Goal: Book appointment/travel/reservation

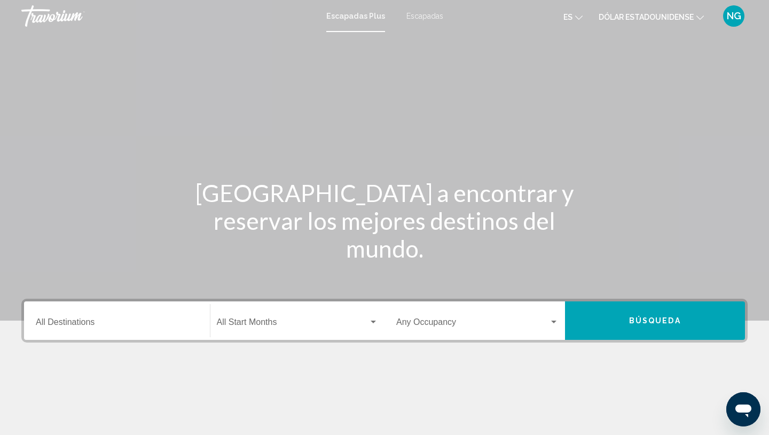
click at [682, 7] on li "Dólar estadounidense USD ($) MXN (Mex$) CAD (Can$) GBP (£) EUR (€) AUD (A$) NZD…" at bounding box center [651, 15] width 105 height 17
click at [430, 17] on font "Escapadas" at bounding box center [424, 16] width 37 height 9
click at [625, 16] on font "Dólar estadounidense" at bounding box center [646, 17] width 95 height 9
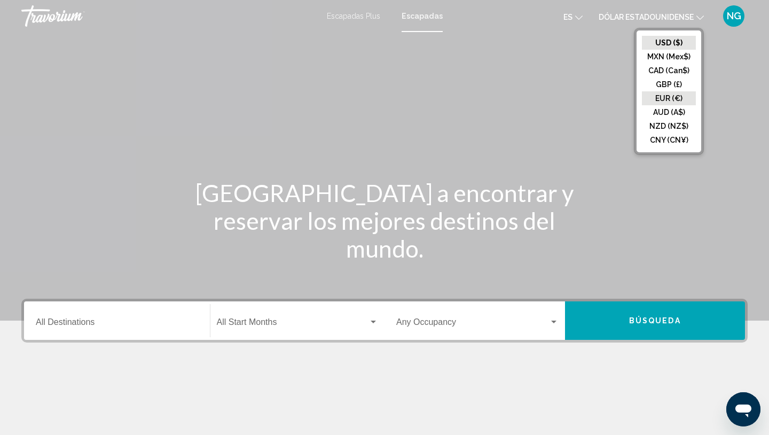
click at [663, 96] on button "EUR (€)" at bounding box center [669, 98] width 54 height 14
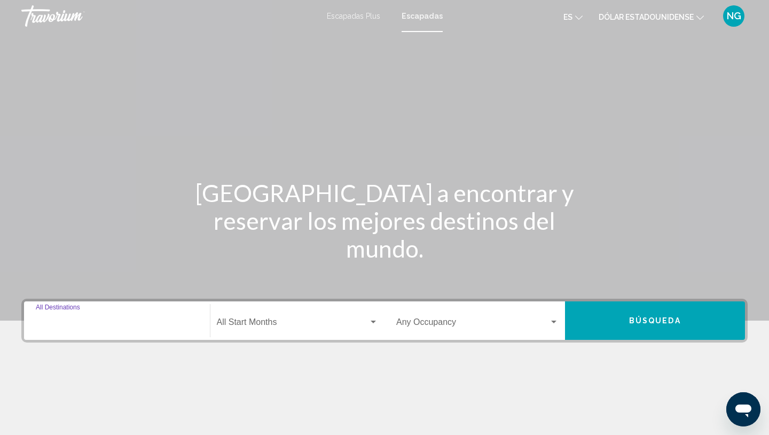
click at [50, 324] on input "Destination All Destinations" at bounding box center [117, 324] width 162 height 10
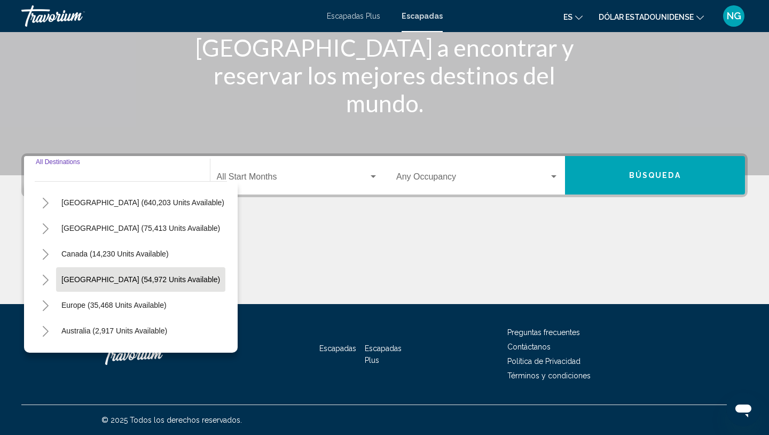
scroll to position [24, 0]
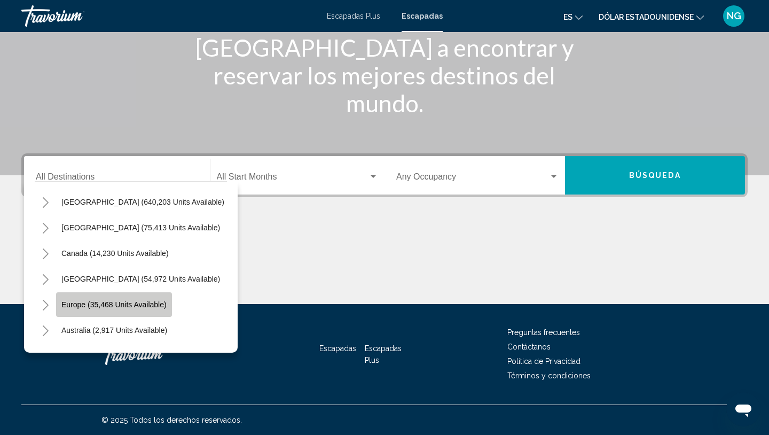
click at [134, 302] on span "Europe (35,468 units available)" at bounding box center [113, 304] width 105 height 9
type input "**********"
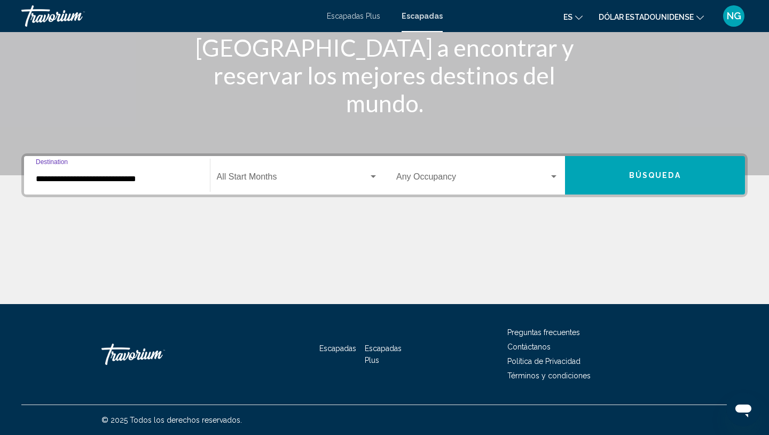
click at [267, 181] on span "Search widget" at bounding box center [293, 179] width 152 height 10
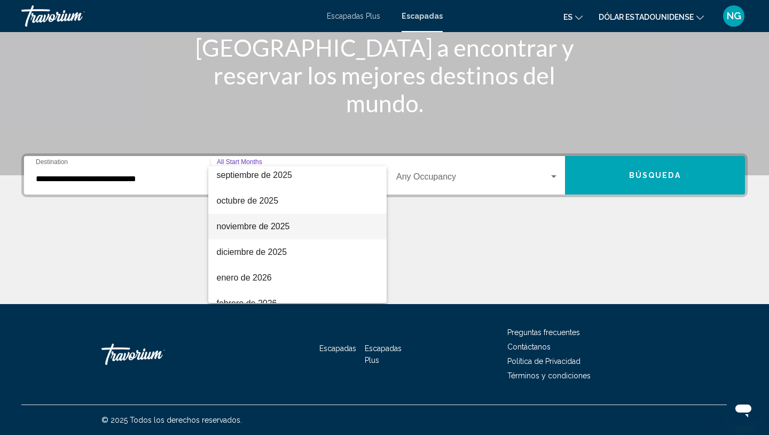
scroll to position [62, 0]
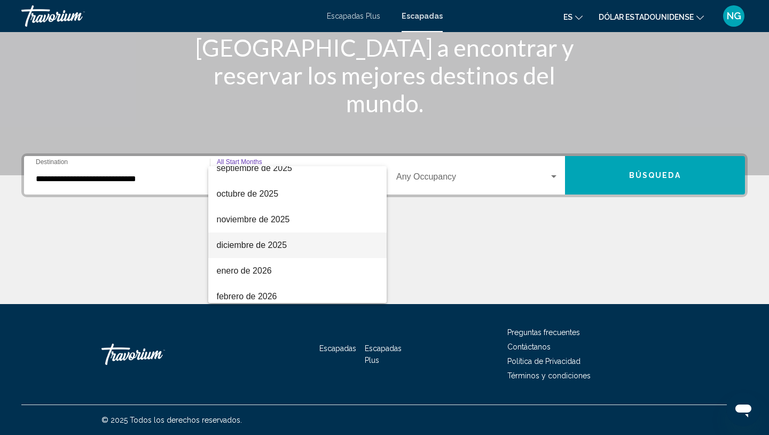
click at [263, 245] on font "diciembre de 2025" at bounding box center [252, 244] width 71 height 9
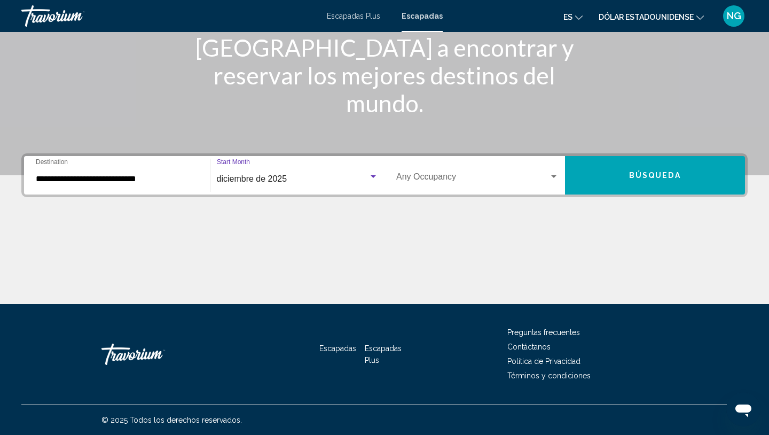
click at [455, 181] on span "Search widget" at bounding box center [472, 179] width 153 height 10
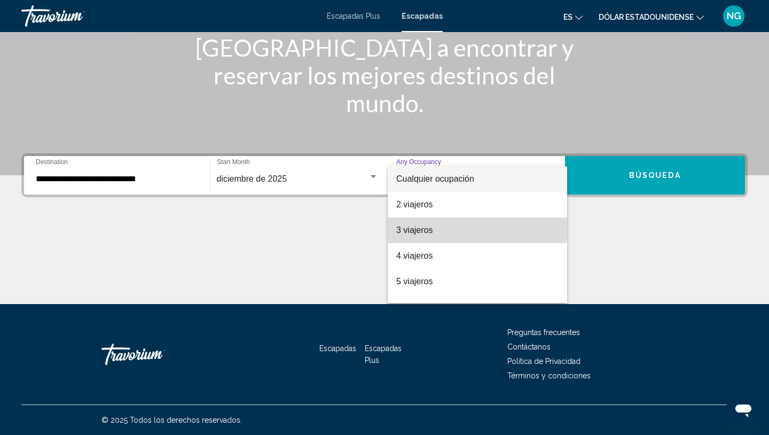
click at [415, 227] on font "3 viajeros" at bounding box center [414, 229] width 36 height 9
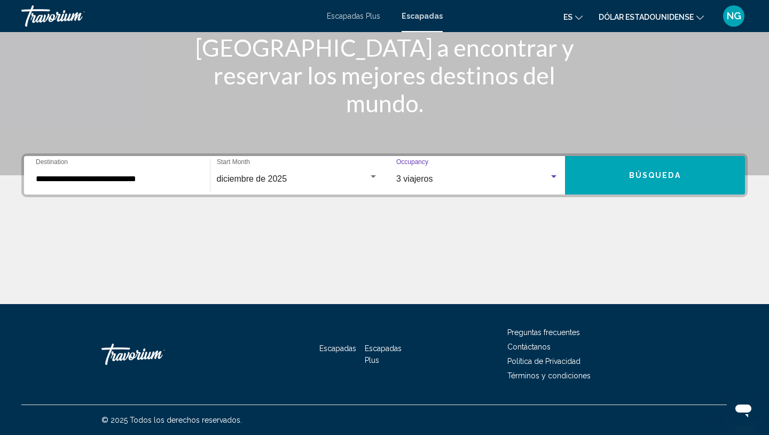
click at [632, 177] on span "Búsqueda" at bounding box center [655, 175] width 52 height 9
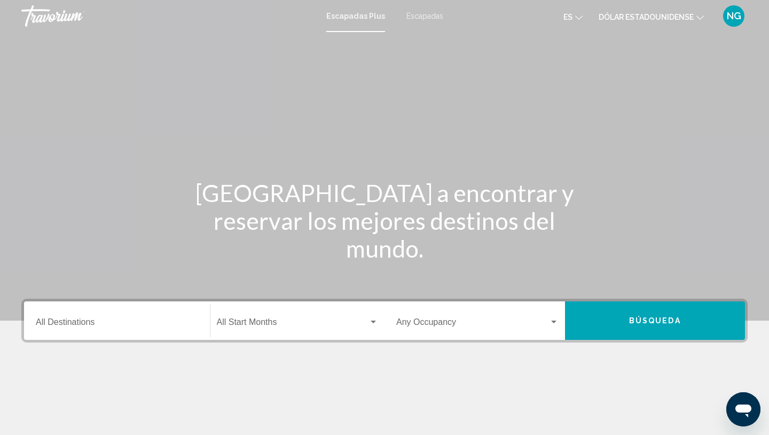
click at [431, 17] on font "Escapadas" at bounding box center [424, 16] width 37 height 9
click at [657, 14] on font "Dólar estadounidense" at bounding box center [646, 17] width 95 height 9
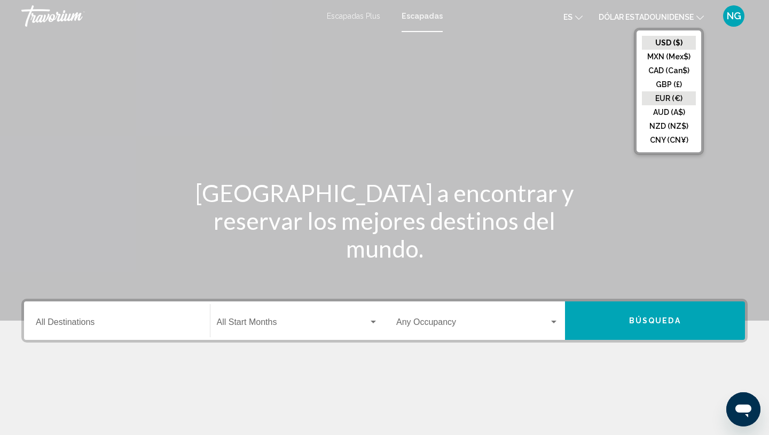
click at [661, 96] on button "EUR (€)" at bounding box center [669, 98] width 54 height 14
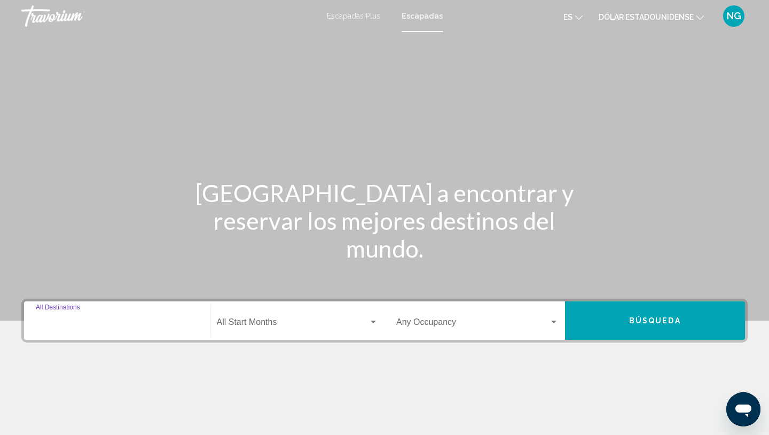
click at [91, 328] on input "Destination All Destinations" at bounding box center [117, 324] width 162 height 10
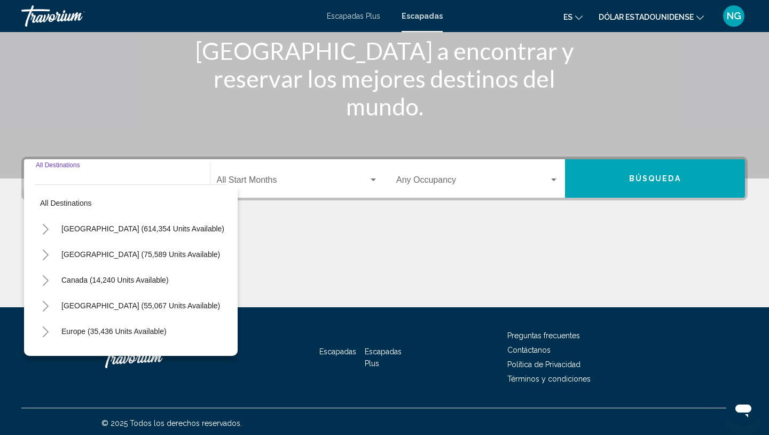
scroll to position [145, 0]
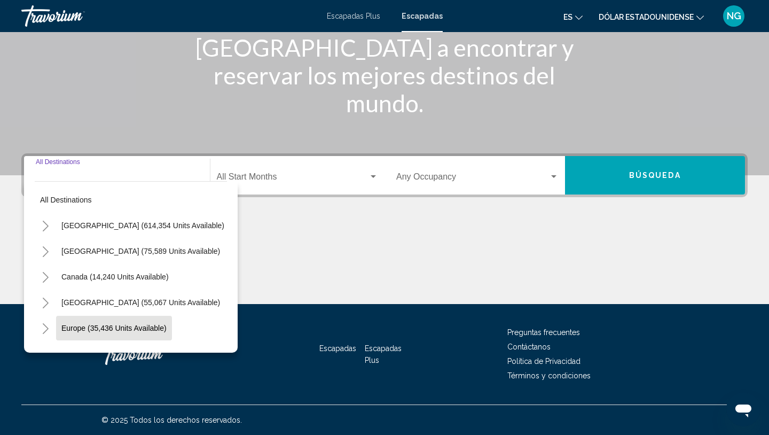
click at [91, 328] on span "Europe (35,436 units available)" at bounding box center [113, 328] width 105 height 9
type input "**********"
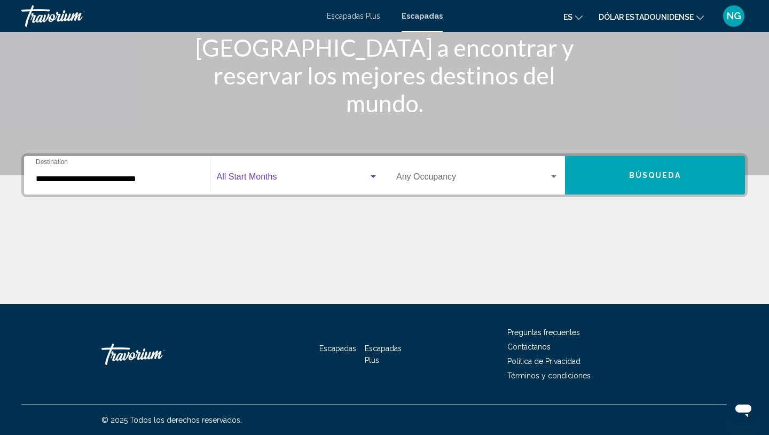
click at [272, 178] on span "Search widget" at bounding box center [293, 179] width 152 height 10
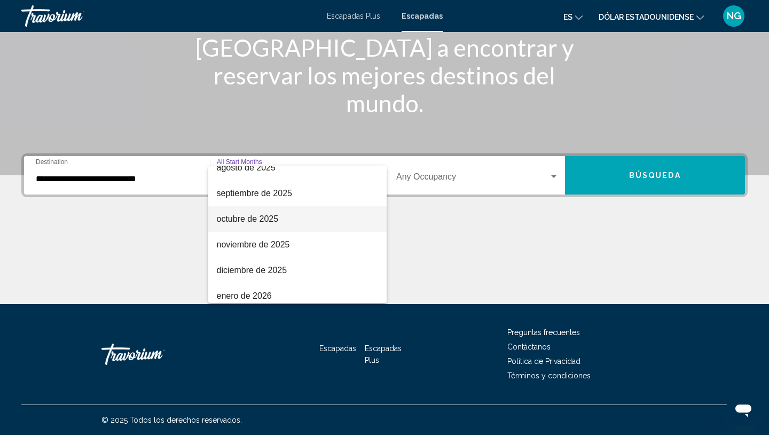
scroll to position [40, 0]
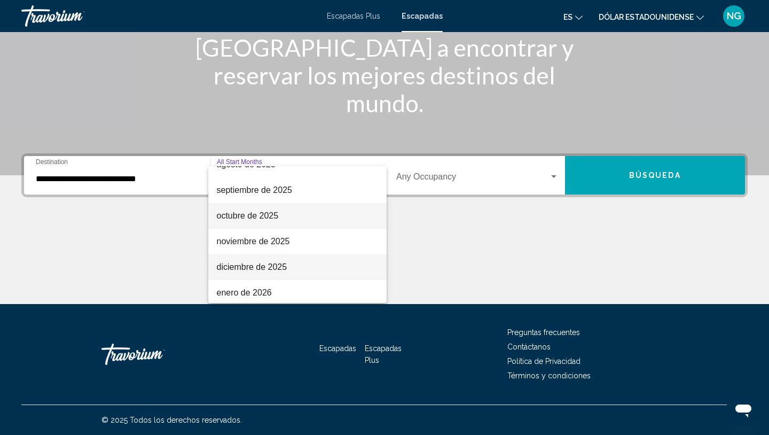
click at [264, 263] on font "diciembre de 2025" at bounding box center [252, 266] width 71 height 9
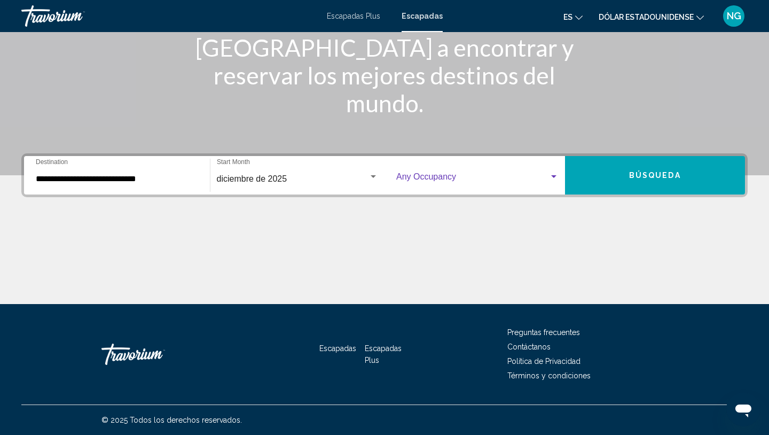
click at [443, 177] on span "Search widget" at bounding box center [472, 179] width 153 height 10
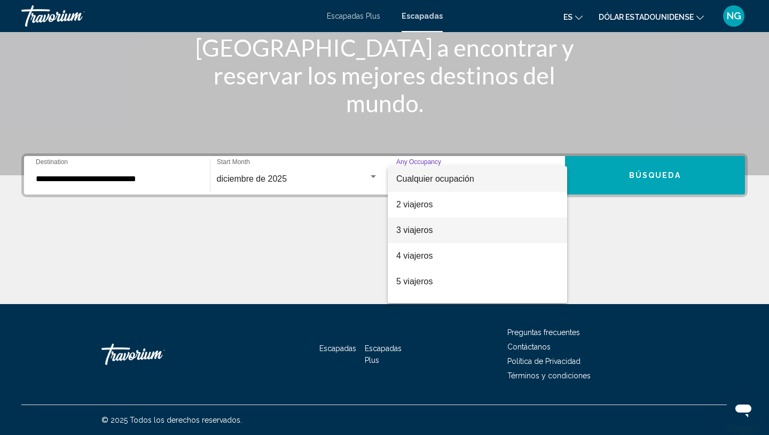
click at [416, 229] on font "3 viajeros" at bounding box center [414, 229] width 36 height 9
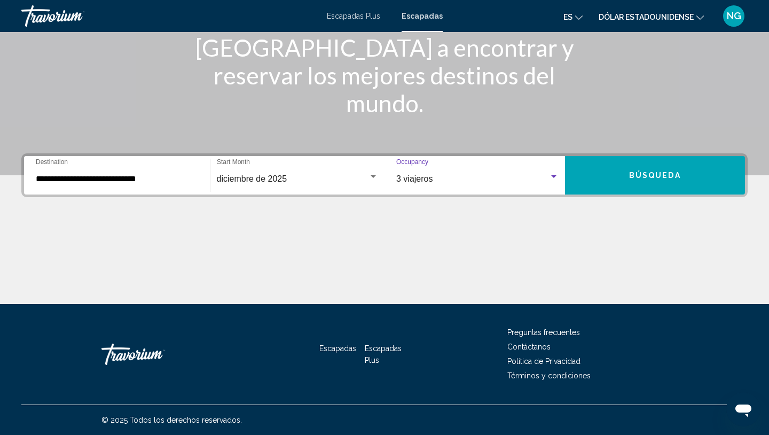
click at [629, 176] on span "Búsqueda" at bounding box center [655, 175] width 52 height 9
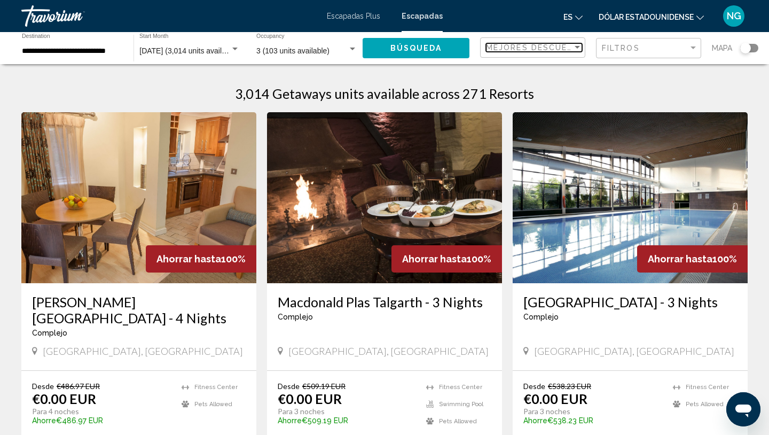
click at [550, 46] on span "Mejores descuentos" at bounding box center [539, 47] width 107 height 9
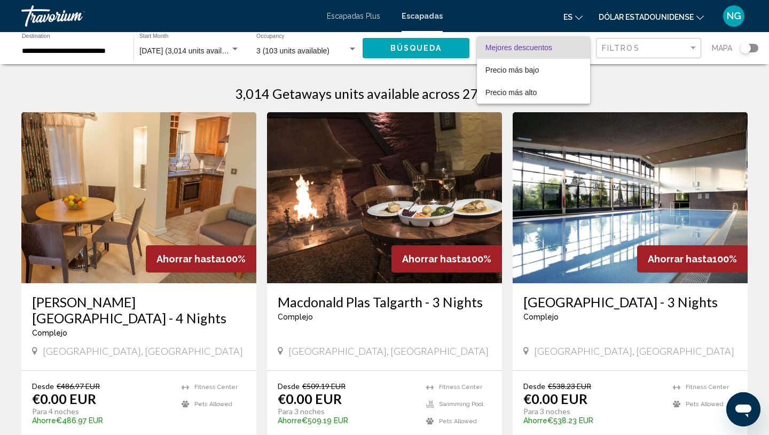
click at [656, 45] on div at bounding box center [384, 217] width 769 height 435
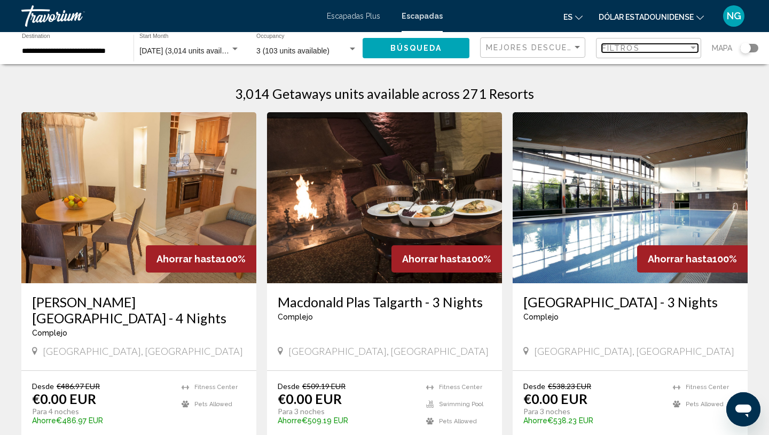
click at [656, 45] on div "Filtros" at bounding box center [645, 48] width 87 height 9
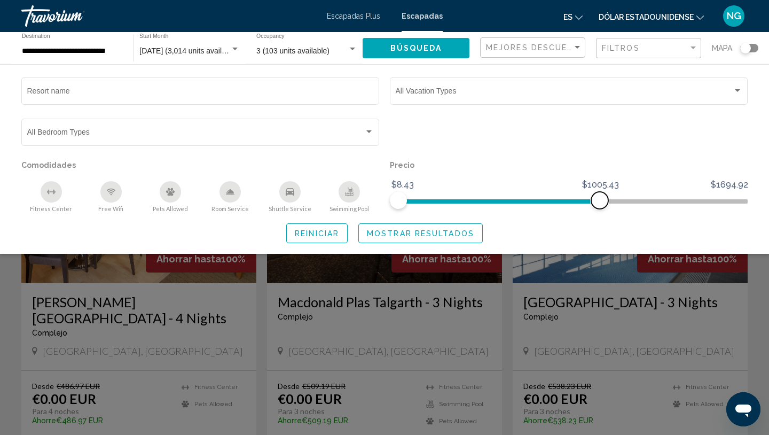
drag, startPoint x: 741, startPoint y: 198, endPoint x: 600, endPoint y: 206, distance: 141.2
click at [600, 206] on span "Search widget" at bounding box center [599, 200] width 17 height 17
click at [762, 7] on div "Escapadas Plus Escapadas es English Español Français Italiano Português русский…" at bounding box center [384, 16] width 769 height 22
click at [693, 324] on div "Search widget" at bounding box center [384, 297] width 769 height 275
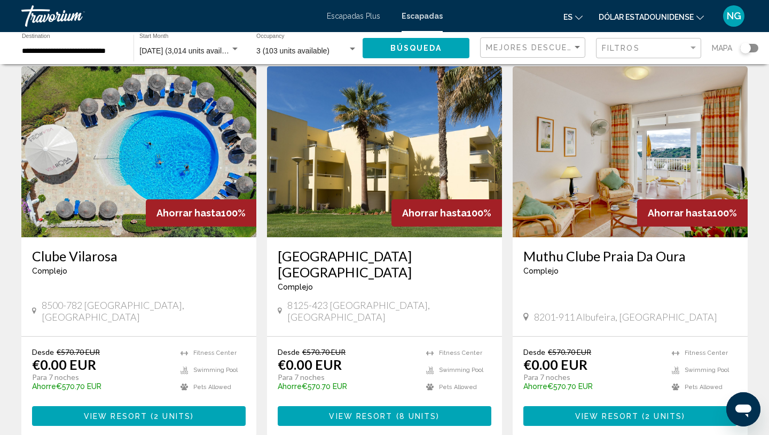
scroll to position [1210, 0]
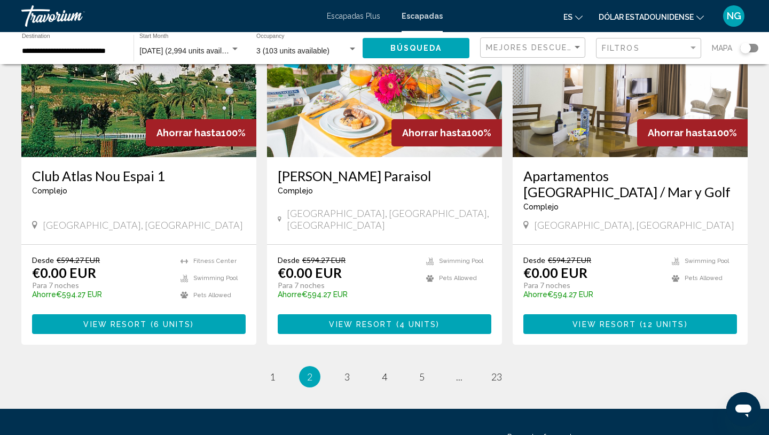
scroll to position [1322, 0]
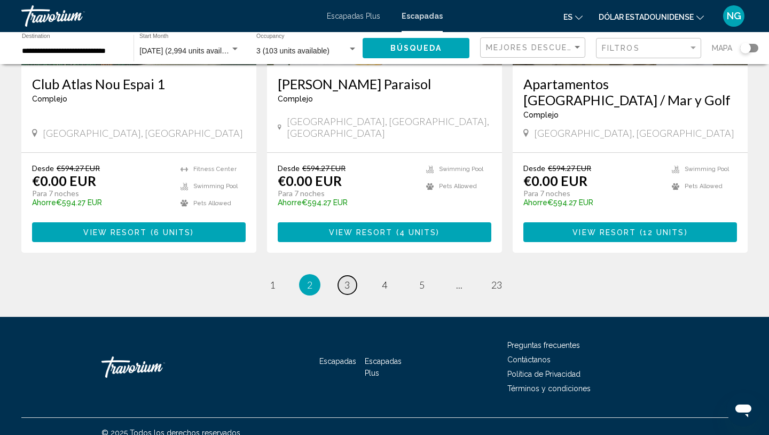
click at [345, 279] on span "3" at bounding box center [347, 285] width 5 height 12
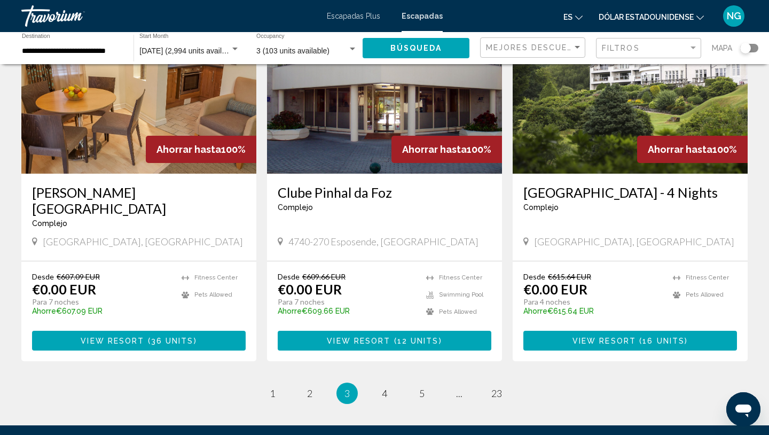
scroll to position [1262, 0]
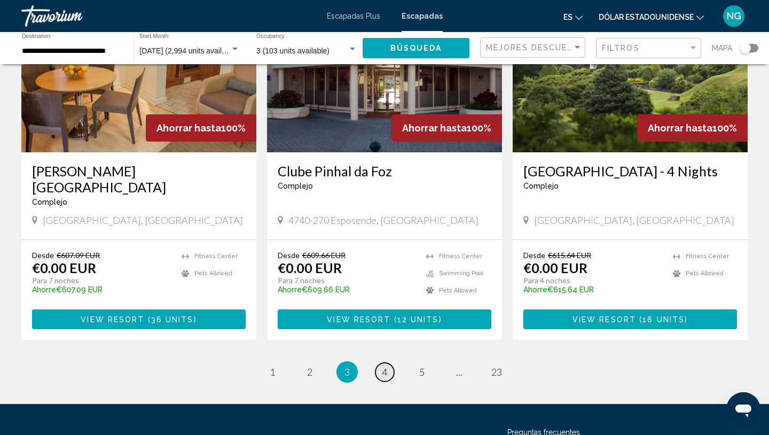
click at [384, 366] on span "4" at bounding box center [384, 372] width 5 height 12
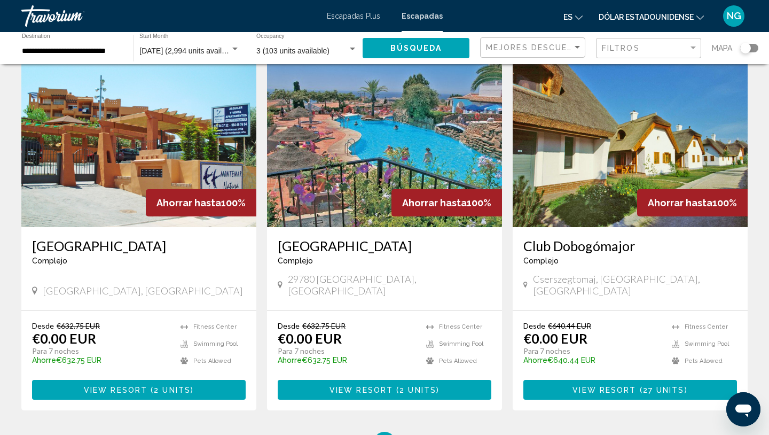
scroll to position [1213, 0]
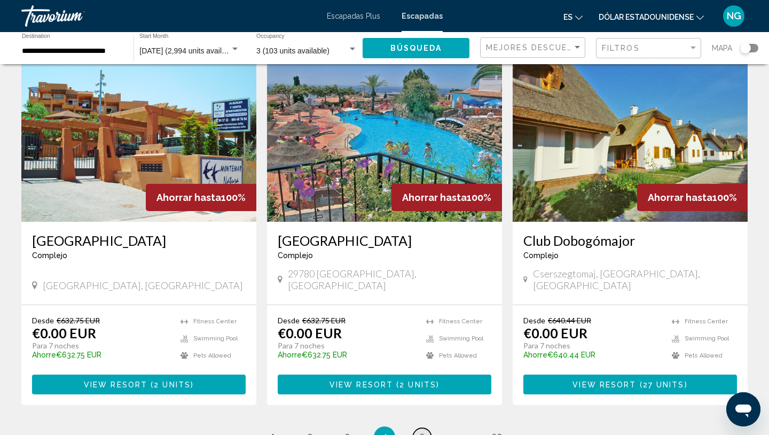
click at [427, 428] on link "page 5" at bounding box center [422, 437] width 19 height 19
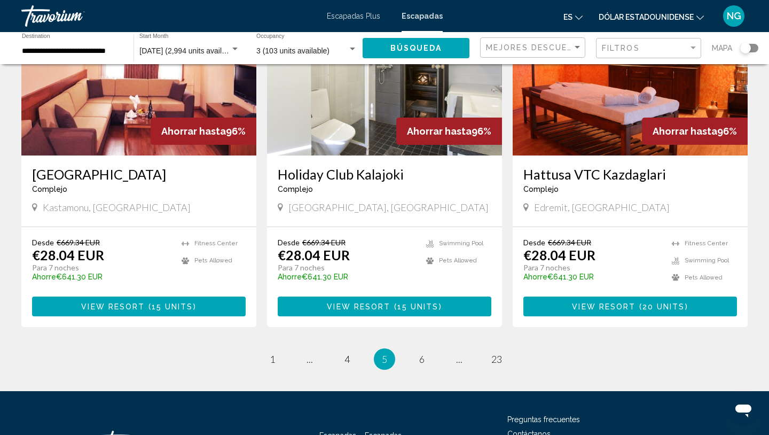
scroll to position [1256, 0]
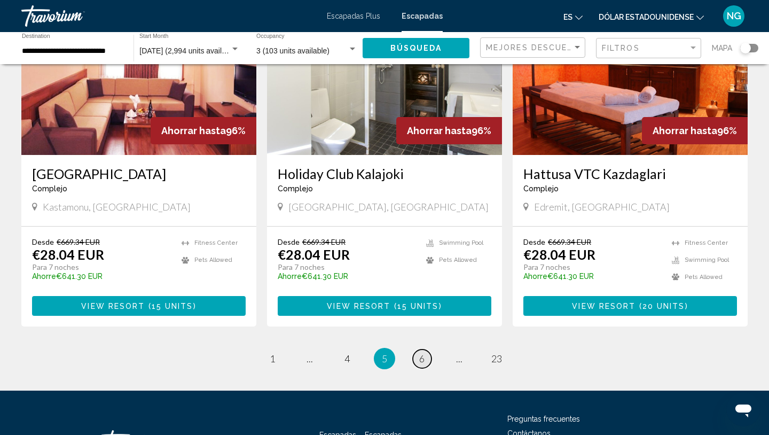
click at [420, 353] on span "6" at bounding box center [421, 359] width 5 height 12
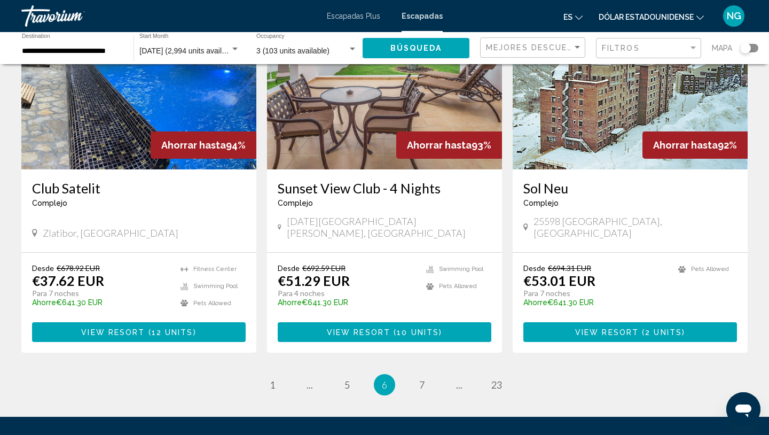
scroll to position [1218, 0]
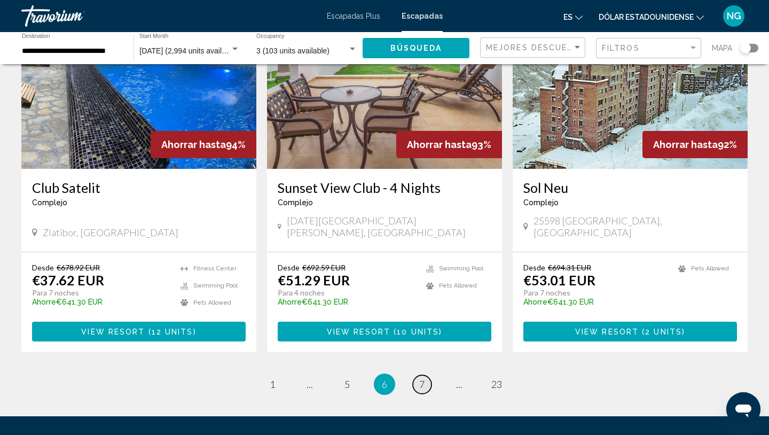
click at [426, 377] on link "page 7" at bounding box center [422, 384] width 19 height 19
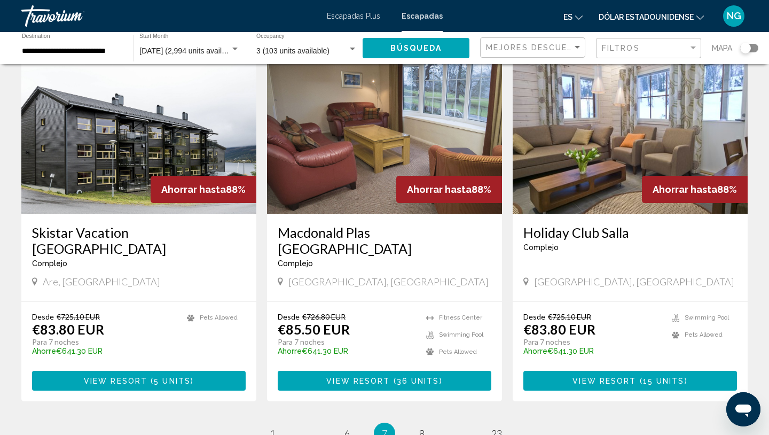
scroll to position [1179, 0]
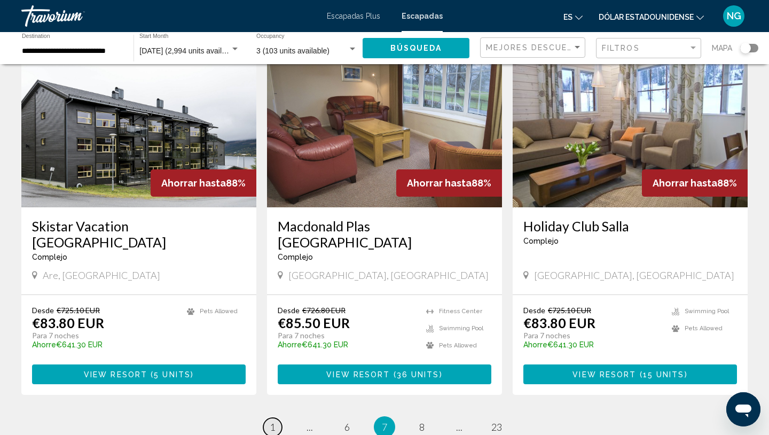
click at [271, 421] on span "1" at bounding box center [272, 427] width 5 height 12
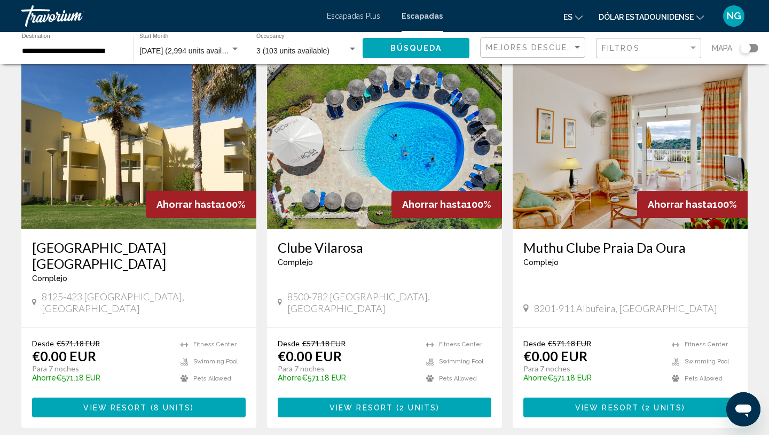
scroll to position [1203, 0]
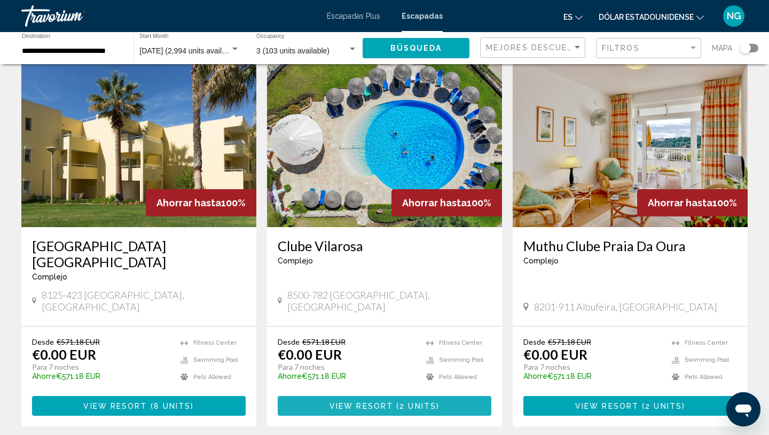
click at [364, 402] on span "View Resort" at bounding box center [362, 406] width 64 height 9
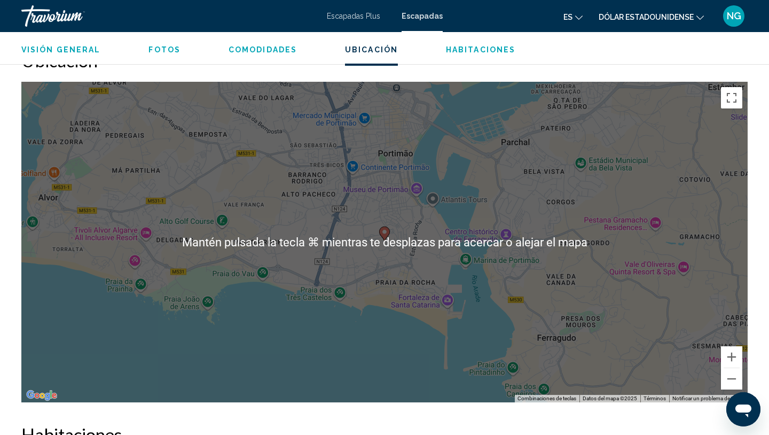
scroll to position [1718, 0]
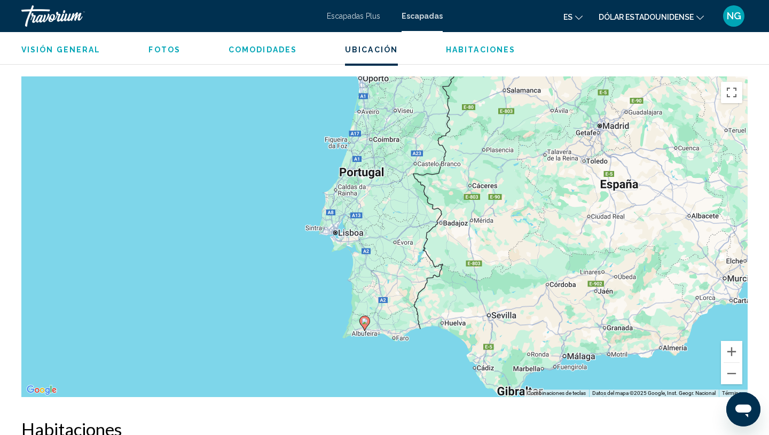
click at [245, 418] on h2 "Habitaciones" at bounding box center [384, 428] width 726 height 21
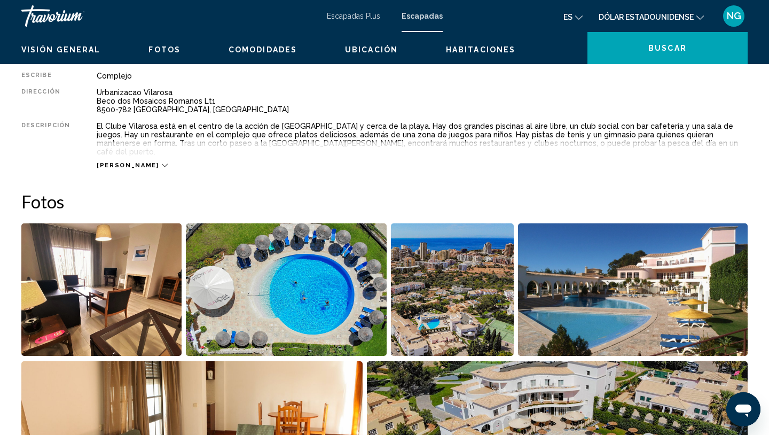
scroll to position [0, 0]
